Goal: Task Accomplishment & Management: Use online tool/utility

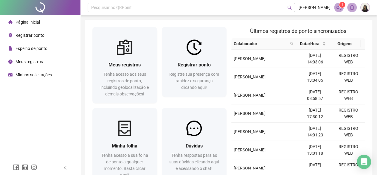
click at [32, 34] on span "Registrar ponto" at bounding box center [30, 35] width 29 height 5
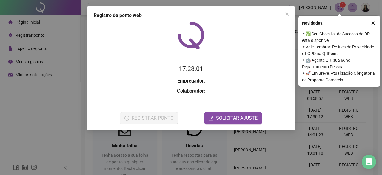
click at [67, 27] on div "Registro de ponto web 17:28:01 Empregador : Colaborador : REGISTRAR PONTO SOLIC…" at bounding box center [191, 87] width 382 height 175
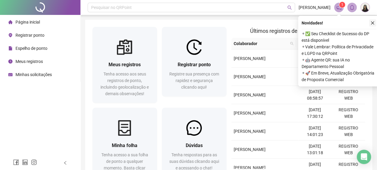
click at [374, 21] on button "button" at bounding box center [372, 22] width 7 height 7
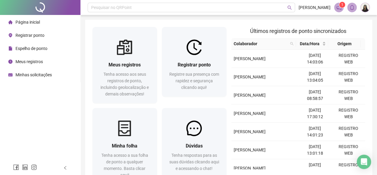
click at [24, 38] on div "Registrar ponto" at bounding box center [26, 35] width 36 height 12
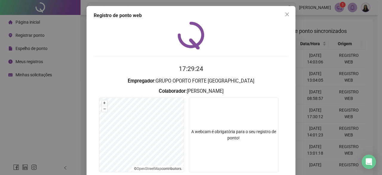
scroll to position [45, 0]
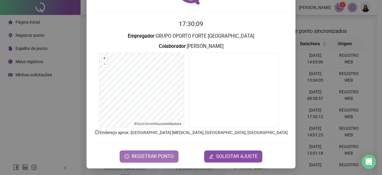
click at [165, 156] on span "REGISTRAR PONTO" at bounding box center [153, 155] width 42 height 7
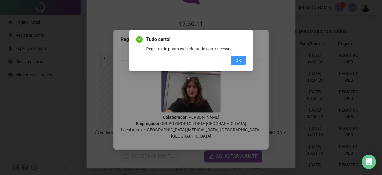
click at [238, 60] on span "OK" at bounding box center [238, 60] width 6 height 7
